Goal: Use online tool/utility: Utilize a website feature to perform a specific function

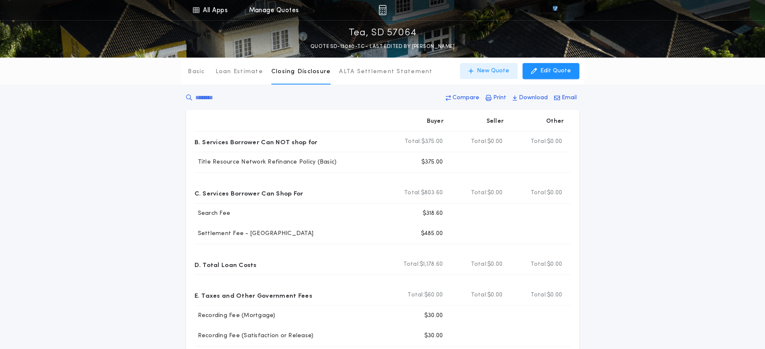
click at [485, 68] on p "New Quote" at bounding box center [493, 71] width 32 height 8
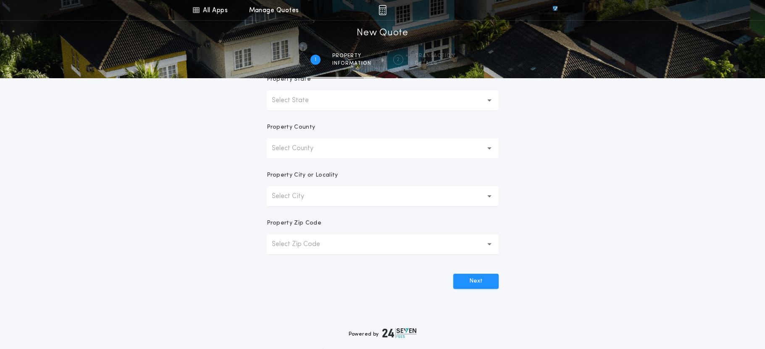
scroll to position [115, 0]
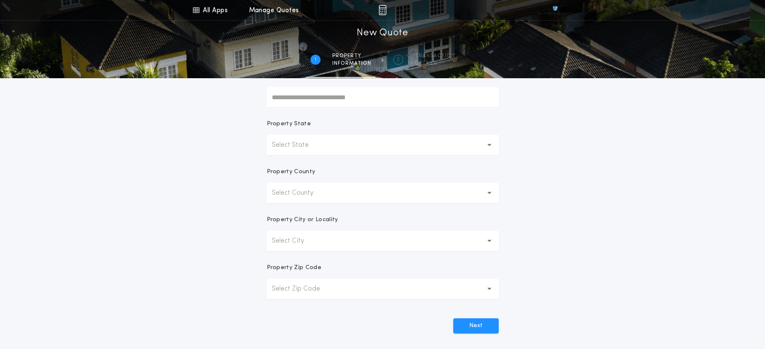
click at [344, 146] on button "Select State" at bounding box center [383, 145] width 232 height 20
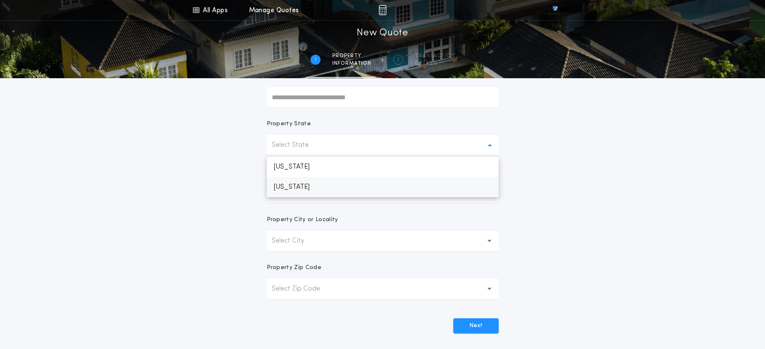
click at [301, 190] on p "[US_STATE]" at bounding box center [383, 187] width 232 height 20
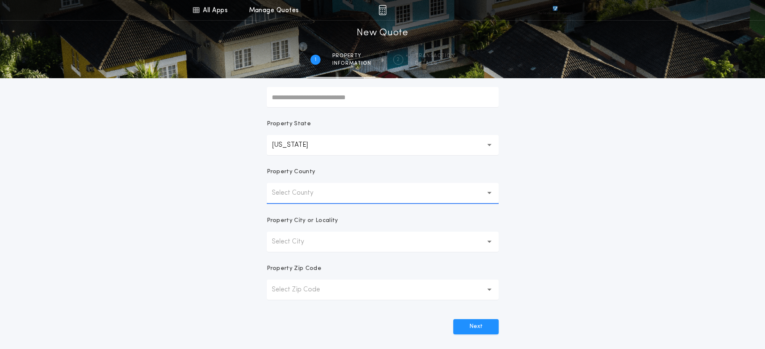
click at [313, 192] on p "Select County" at bounding box center [299, 193] width 55 height 10
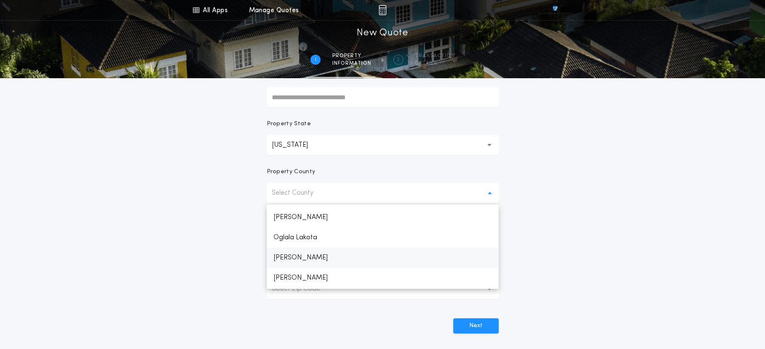
scroll to position [966, 0]
click at [296, 218] on p "Minnehaha" at bounding box center [383, 216] width 232 height 20
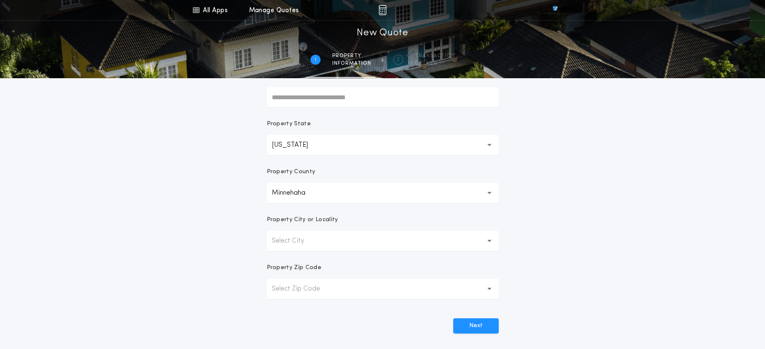
click at [310, 241] on p "Select City" at bounding box center [295, 241] width 46 height 10
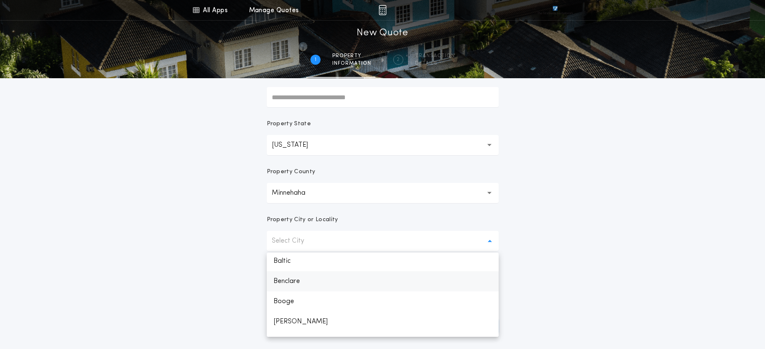
scroll to position [42, 0]
click at [296, 302] on p "[PERSON_NAME]" at bounding box center [383, 301] width 232 height 20
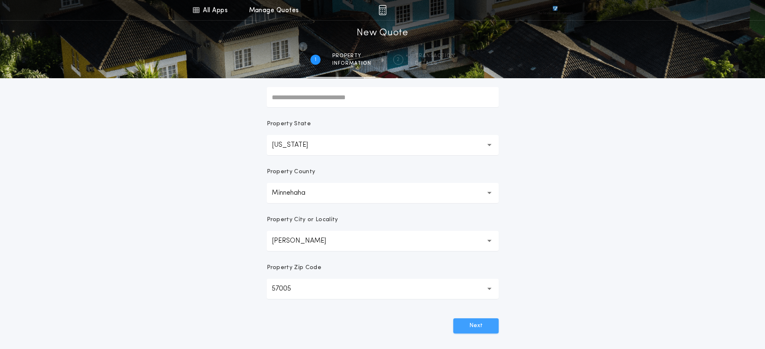
click at [476, 325] on button "Next" at bounding box center [475, 325] width 45 height 15
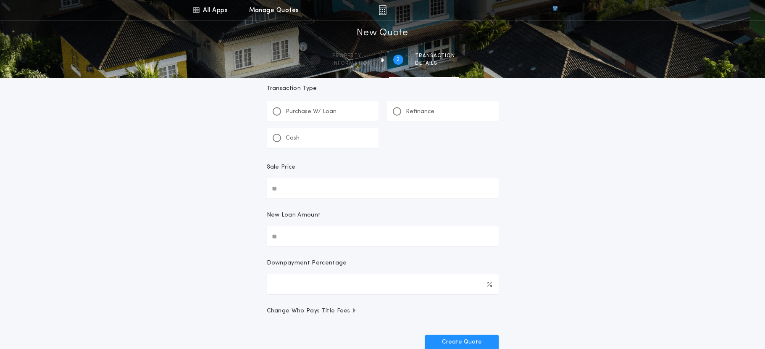
scroll to position [0, 0]
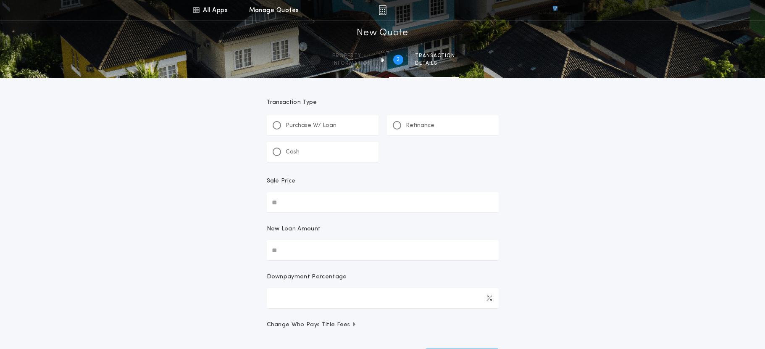
click at [400, 129] on div "Refinance" at bounding box center [414, 125] width 42 height 9
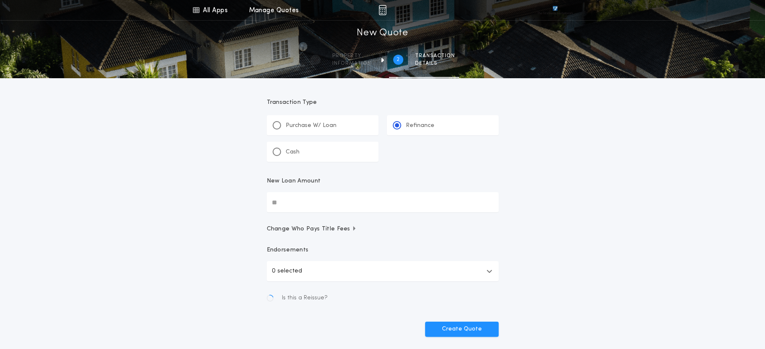
click at [305, 200] on input "New Loan Amount" at bounding box center [383, 202] width 232 height 20
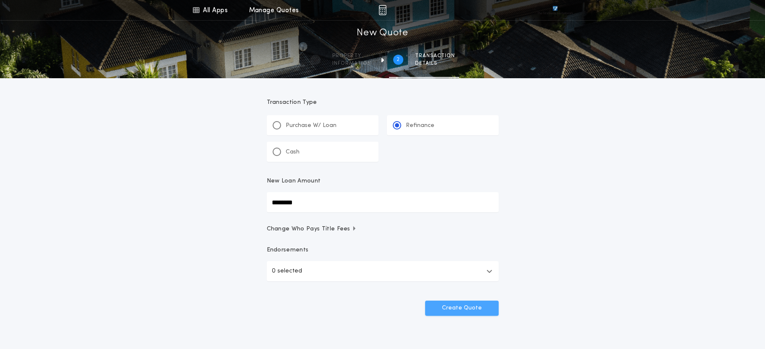
type input "********"
click at [462, 310] on button "Create Quote" at bounding box center [462, 307] width 74 height 15
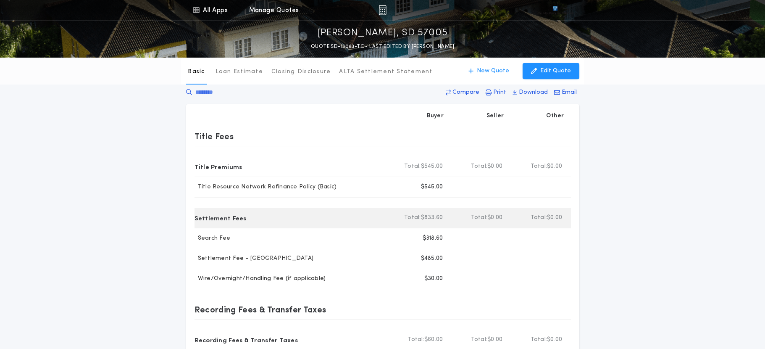
scroll to position [42, 0]
